Goal: Task Accomplishment & Management: Manage account settings

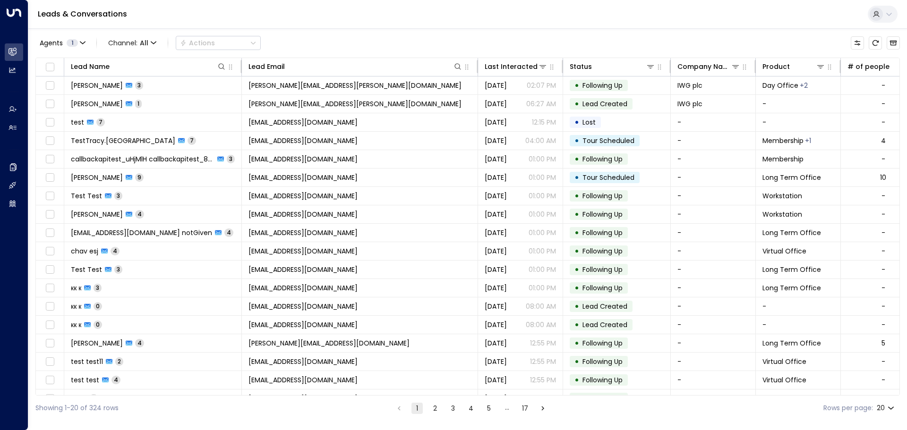
click at [889, 18] on button at bounding box center [883, 14] width 30 height 17
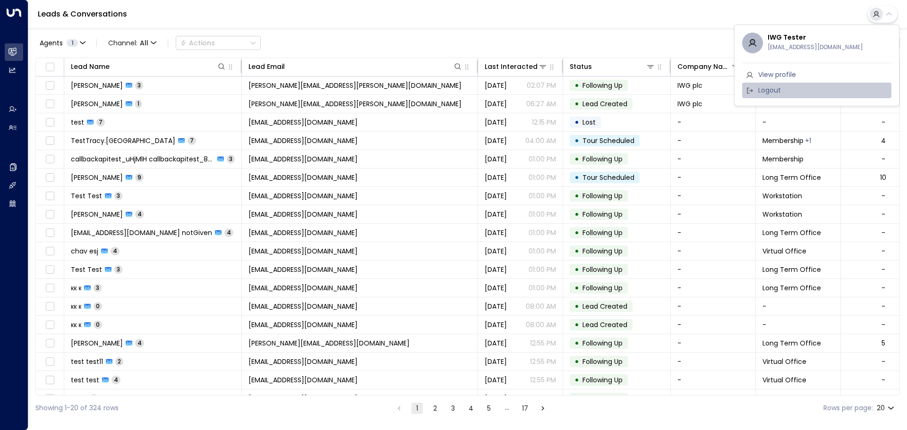
click at [777, 93] on span "Logout" at bounding box center [769, 91] width 23 height 10
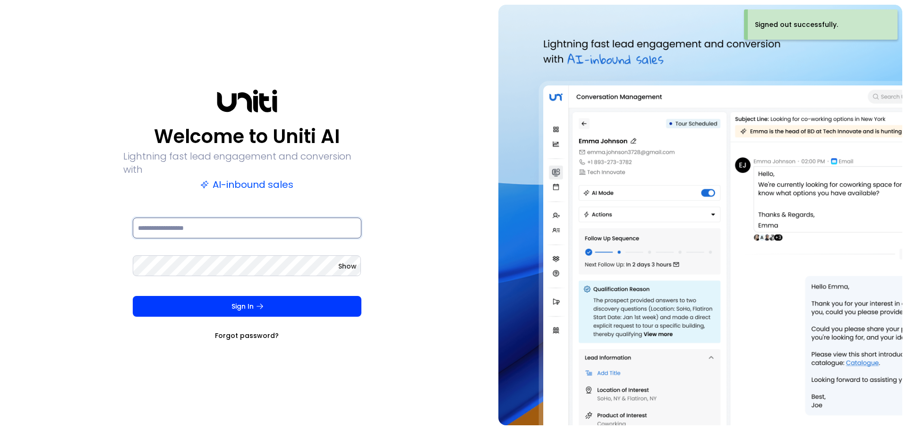
click at [214, 229] on input at bounding box center [247, 228] width 229 height 21
paste input "**********"
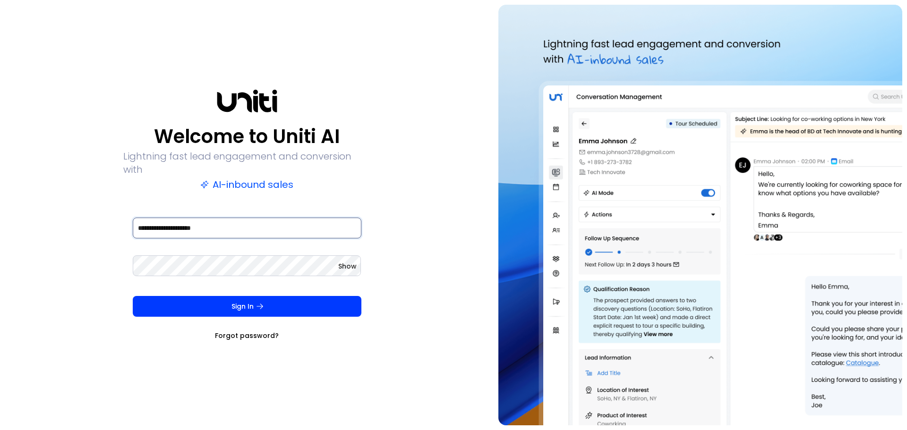
type input "**********"
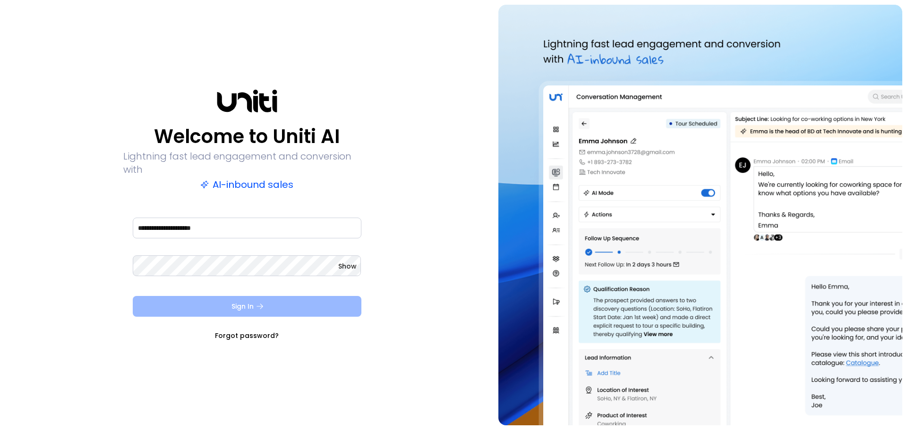
click at [189, 300] on button "Sign In" at bounding box center [247, 306] width 229 height 21
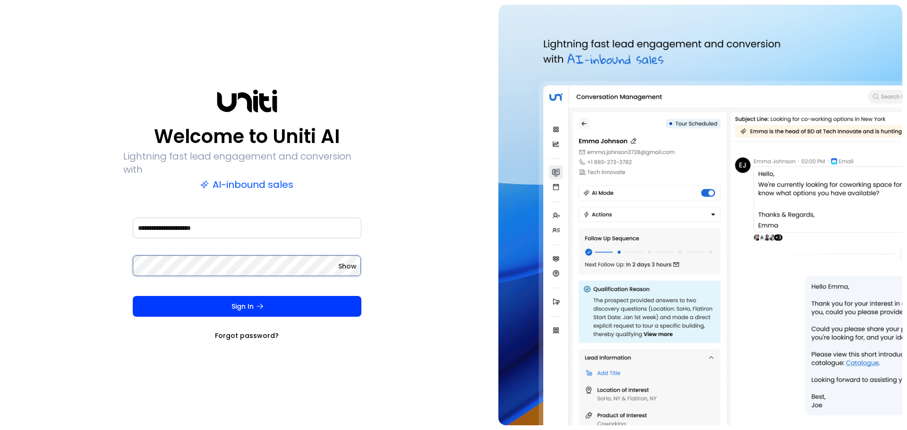
click at [61, 255] on div "**********" at bounding box center [247, 215] width 484 height 421
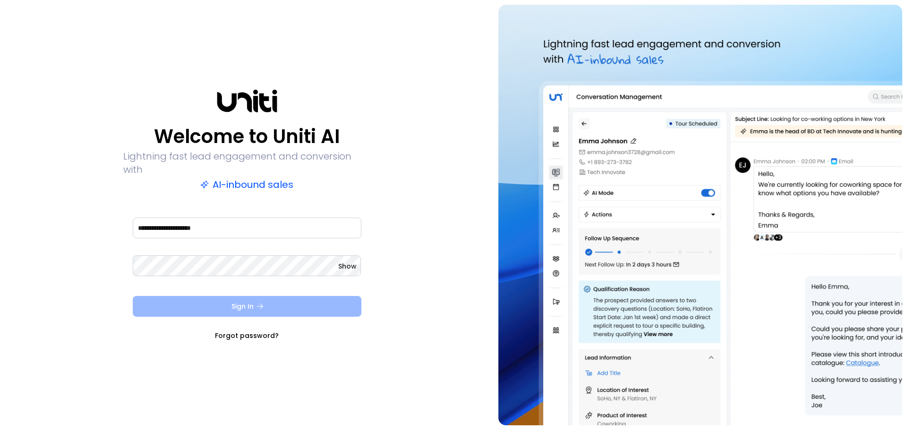
click at [233, 299] on button "Sign In" at bounding box center [247, 306] width 229 height 21
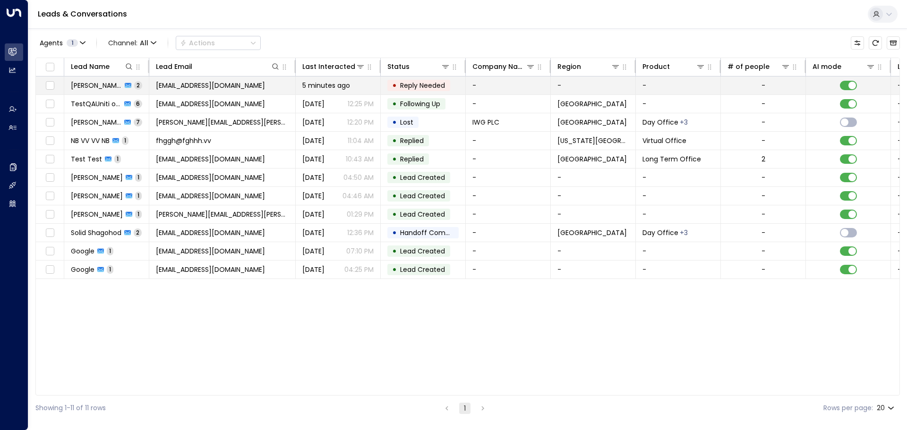
click at [93, 85] on span "[PERSON_NAME]" at bounding box center [96, 85] width 51 height 9
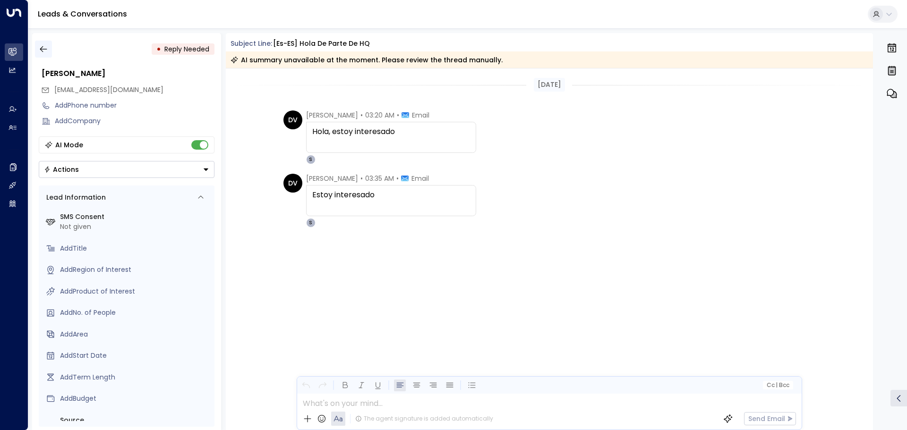
click at [39, 47] on icon "button" at bounding box center [43, 48] width 9 height 9
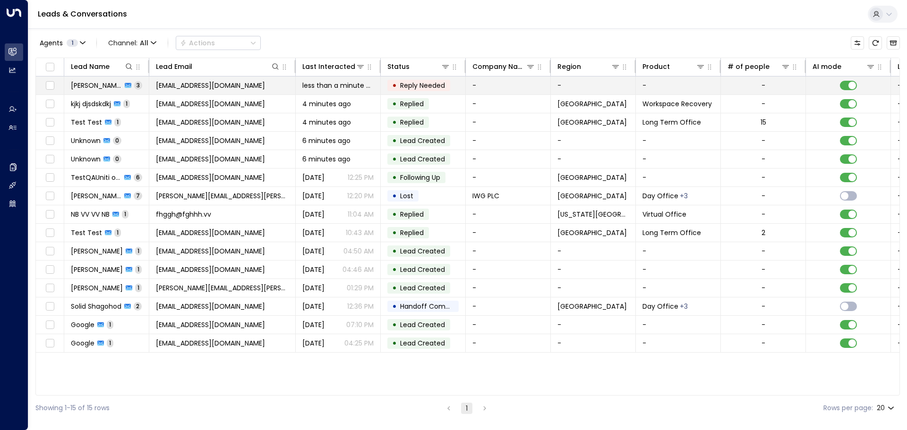
click at [90, 86] on span "[PERSON_NAME]" at bounding box center [96, 85] width 51 height 9
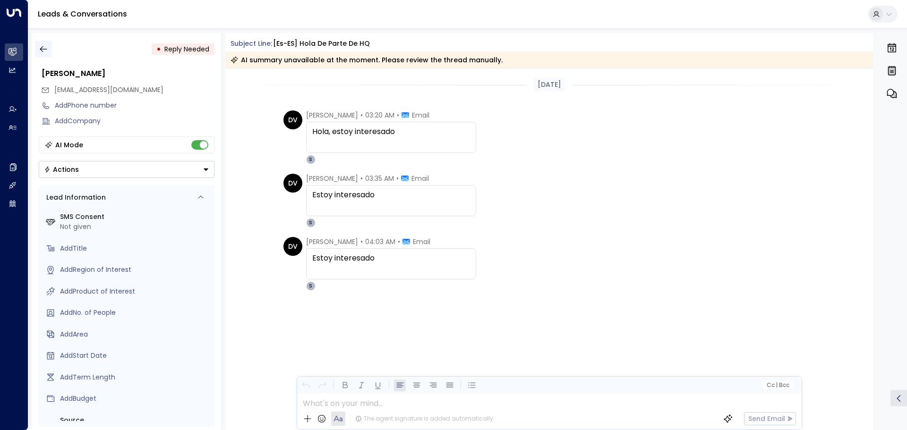
click at [47, 51] on icon "button" at bounding box center [43, 48] width 9 height 9
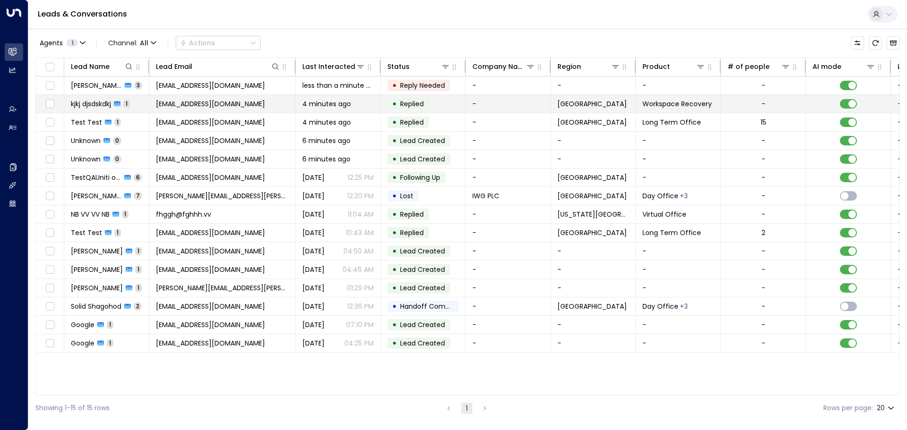
click at [93, 103] on span "kjkj djsdskdkj" at bounding box center [91, 103] width 40 height 9
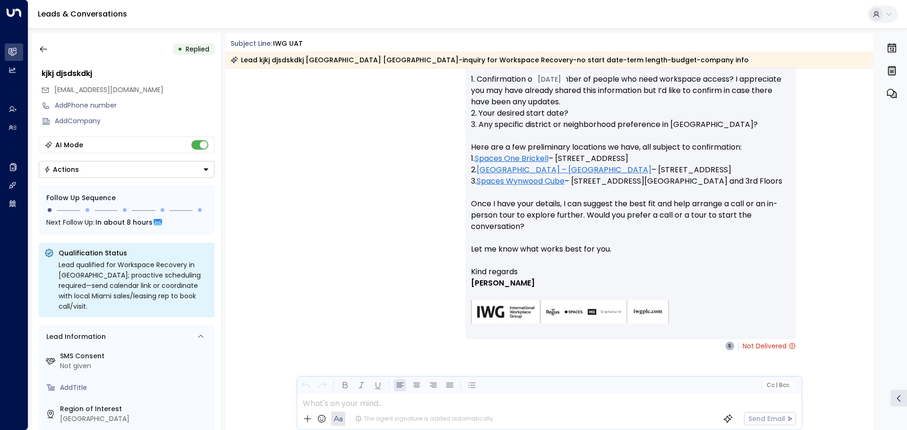
scroll to position [378, 0]
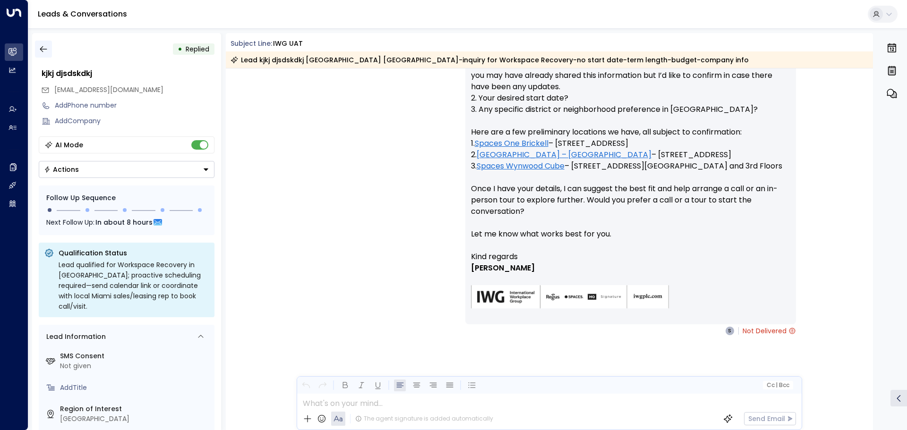
click at [43, 50] on icon "button" at bounding box center [43, 48] width 9 height 9
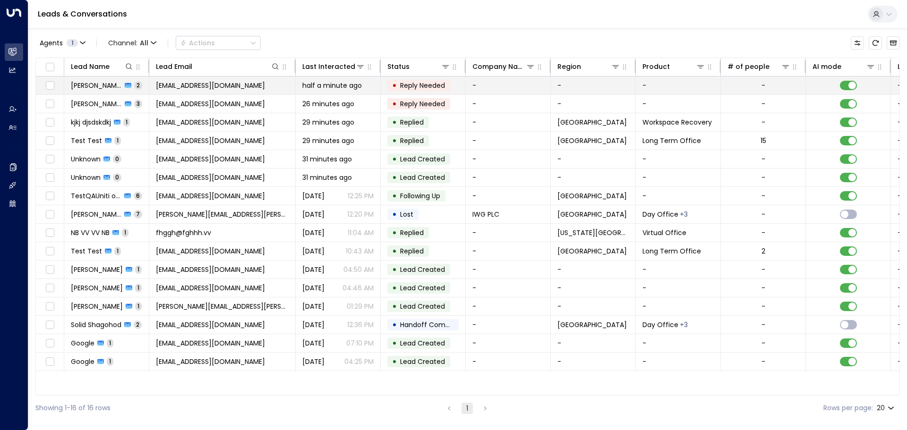
click at [215, 87] on span "turok3000+test2@gmail.com" at bounding box center [210, 85] width 109 height 9
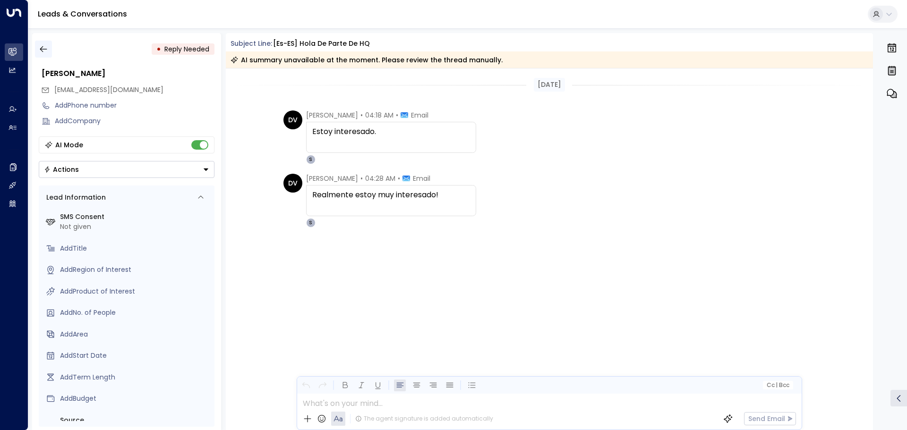
click at [46, 51] on icon "button" at bounding box center [43, 48] width 9 height 9
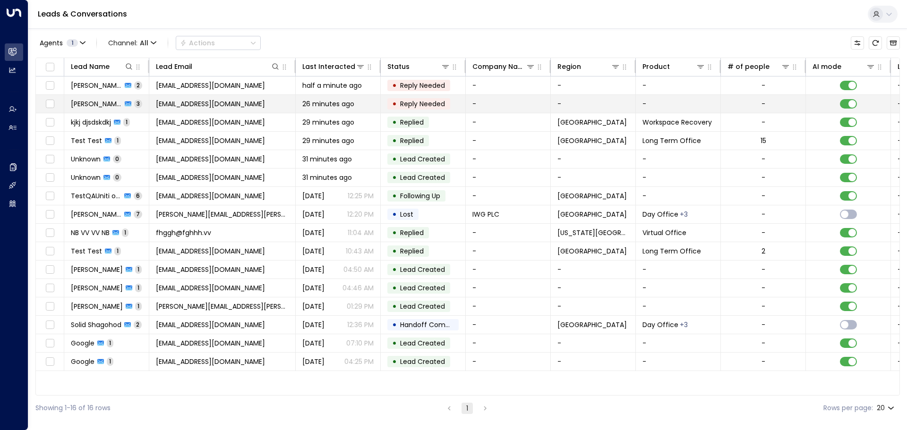
click at [97, 106] on span "[PERSON_NAME]" at bounding box center [96, 103] width 51 height 9
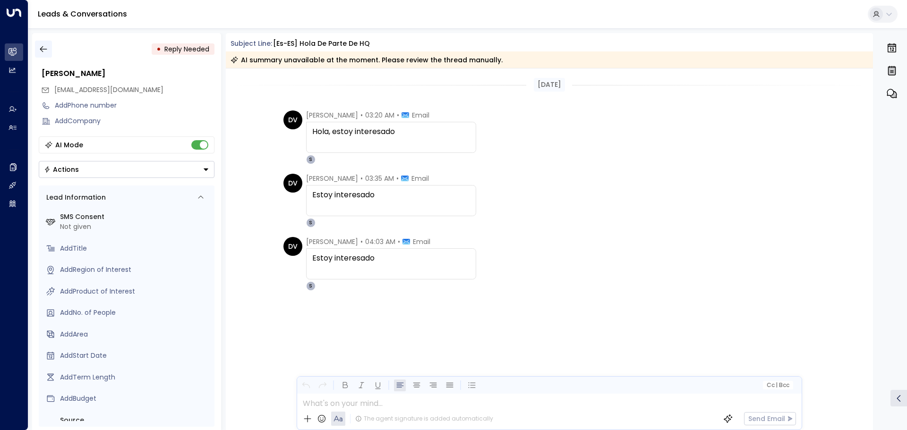
click at [44, 49] on icon "button" at bounding box center [43, 49] width 7 height 6
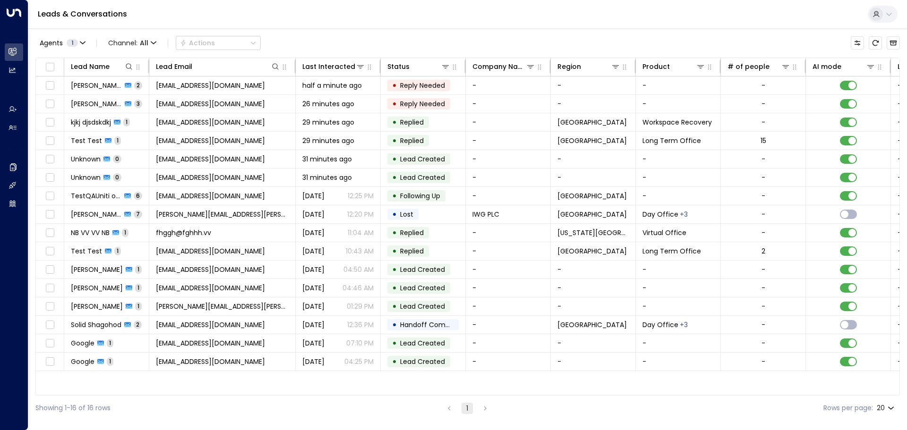
click at [308, 18] on div "Leads & Conversations" at bounding box center [467, 14] width 879 height 29
